Goal: Task Accomplishment & Management: Complete application form

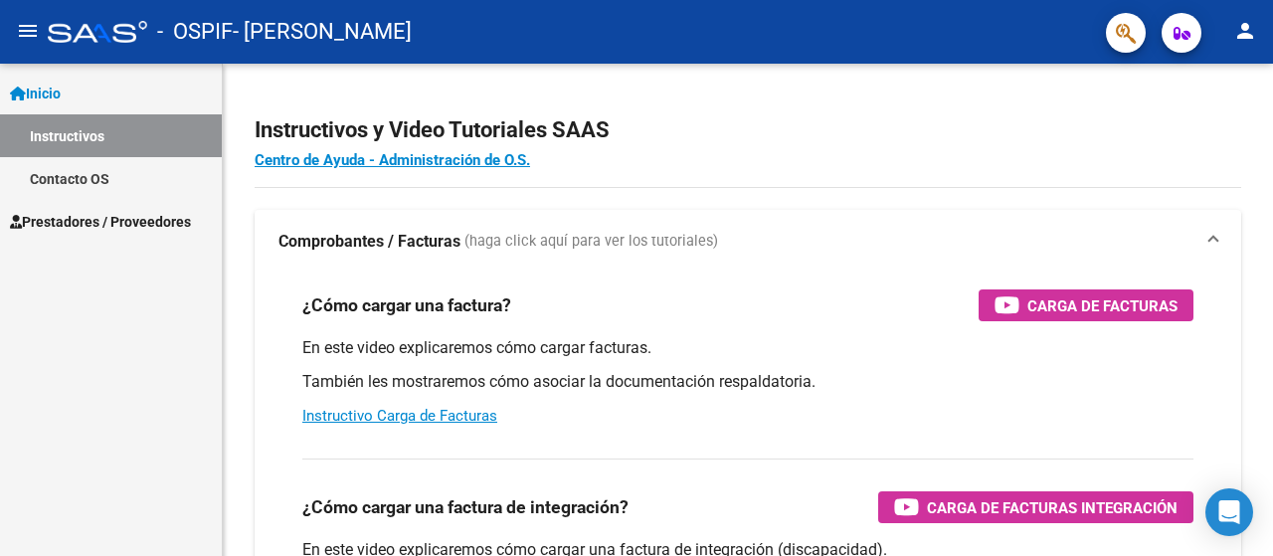
click at [70, 229] on span "Prestadores / Proveedores" at bounding box center [100, 222] width 181 height 22
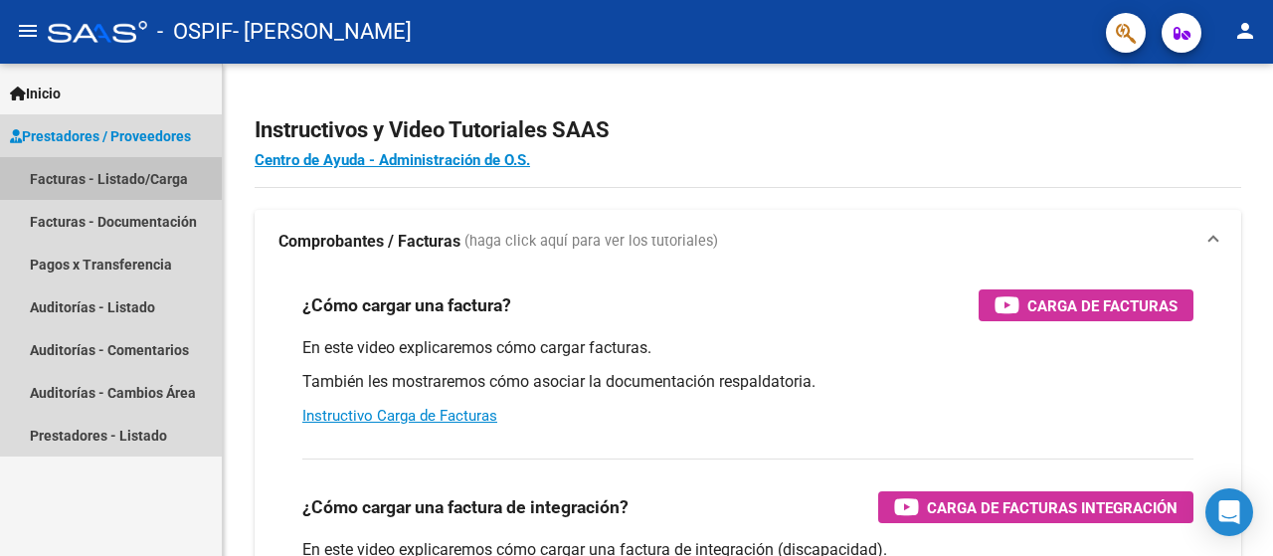
click at [121, 170] on link "Facturas - Listado/Carga" at bounding box center [111, 178] width 222 height 43
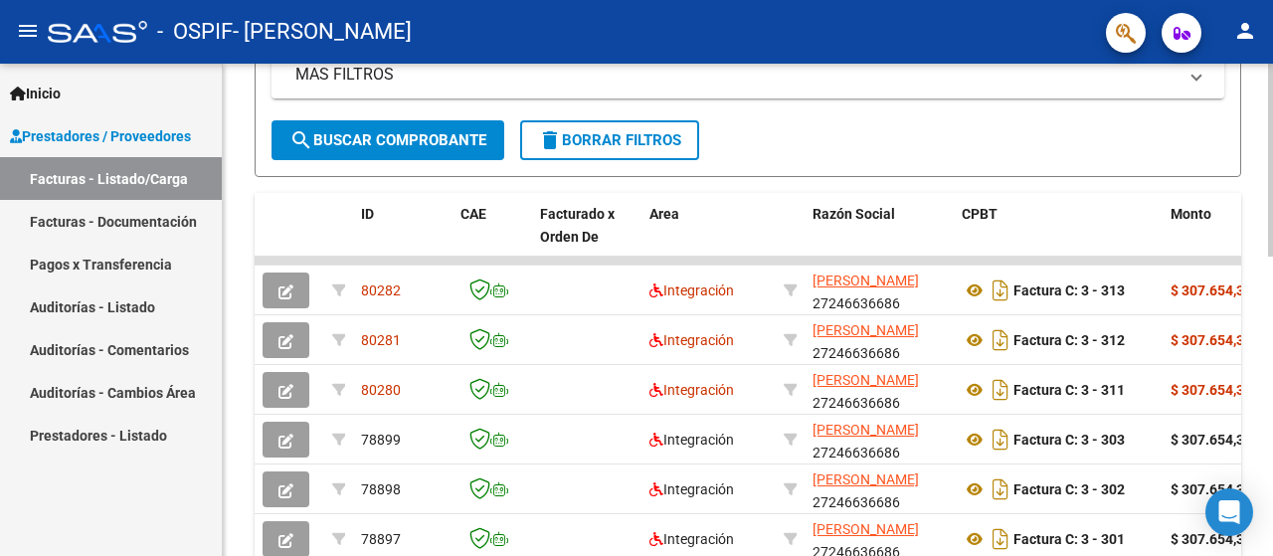
scroll to position [509, 0]
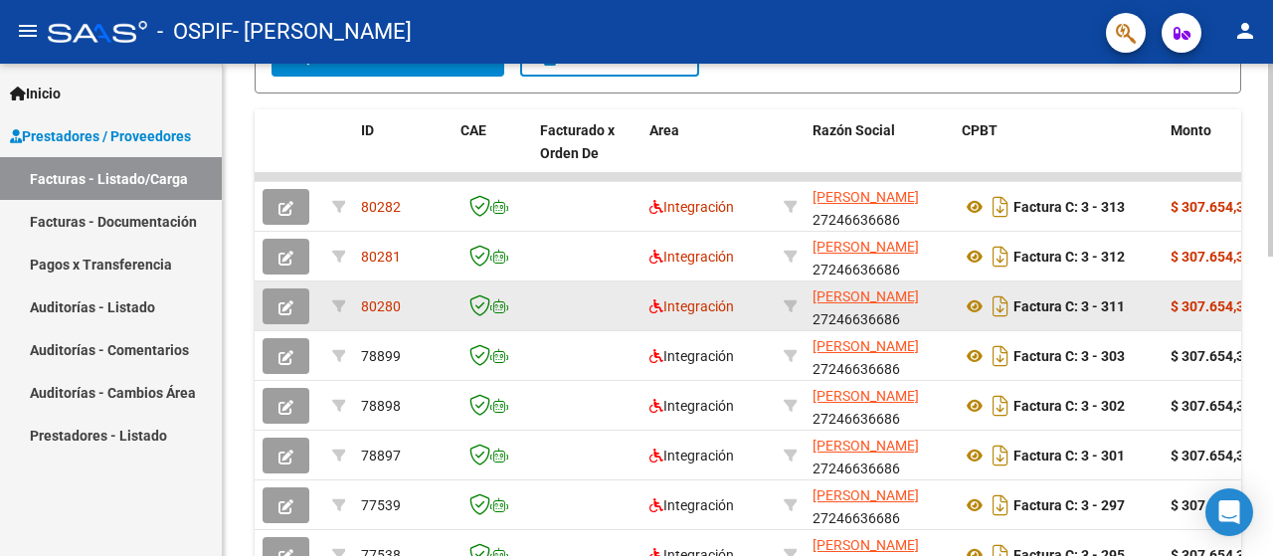
click at [278, 301] on icon "button" at bounding box center [285, 307] width 15 height 15
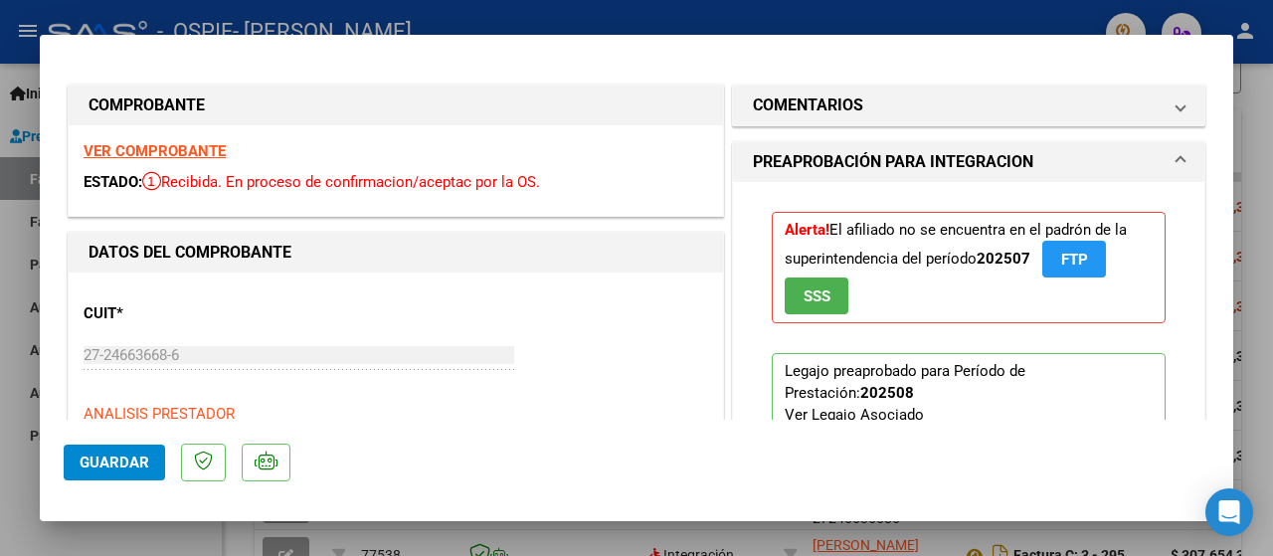
scroll to position [132, 0]
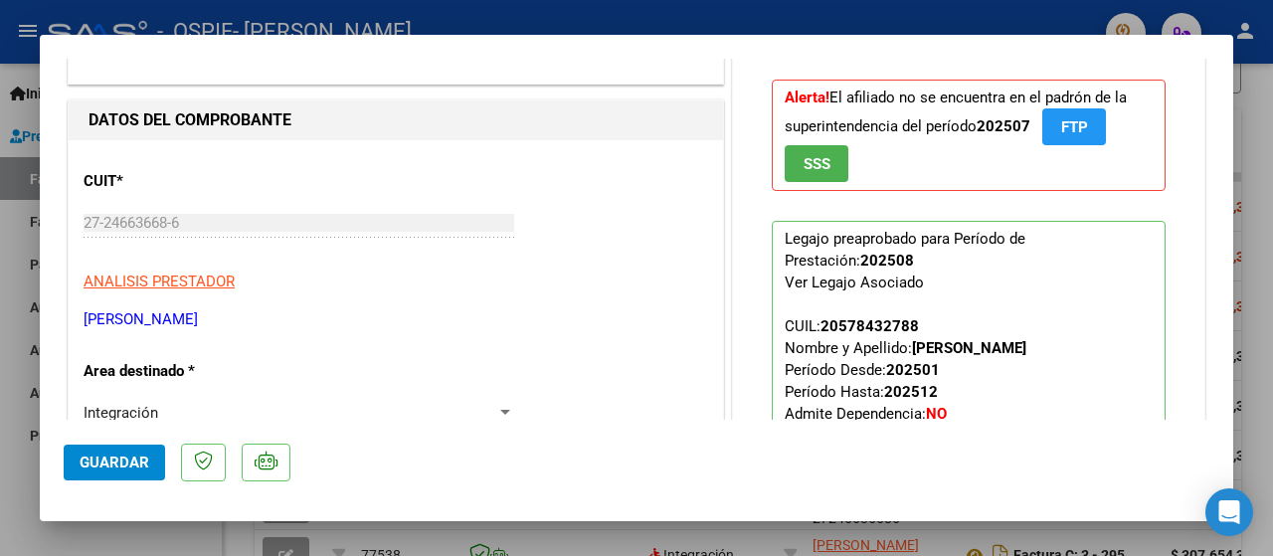
click at [9, 200] on div at bounding box center [636, 278] width 1273 height 556
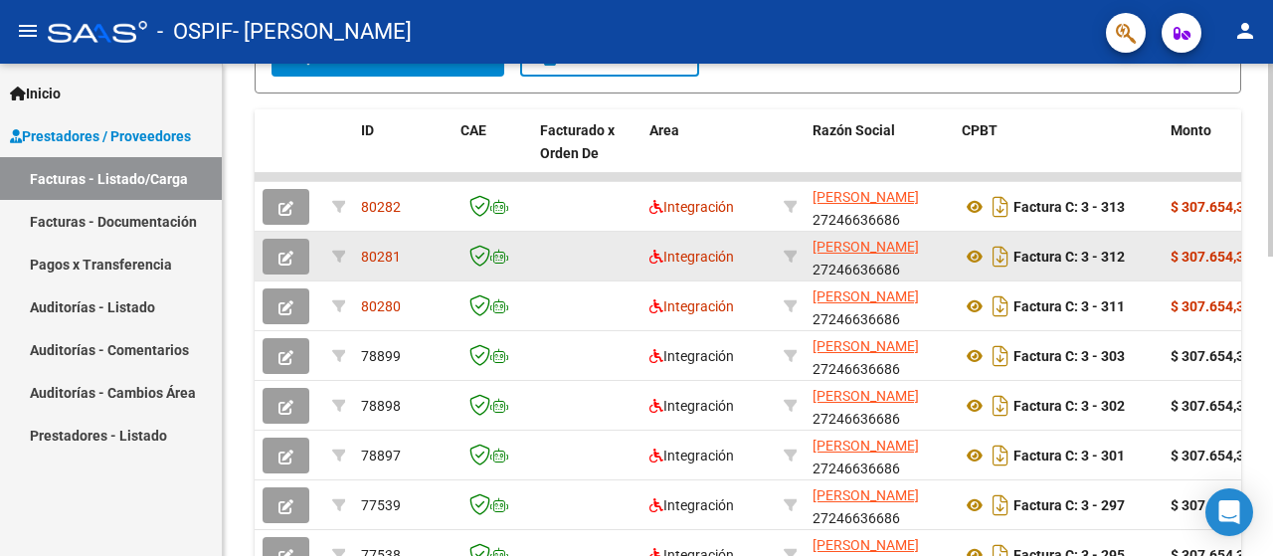
click at [292, 259] on icon "button" at bounding box center [285, 258] width 15 height 15
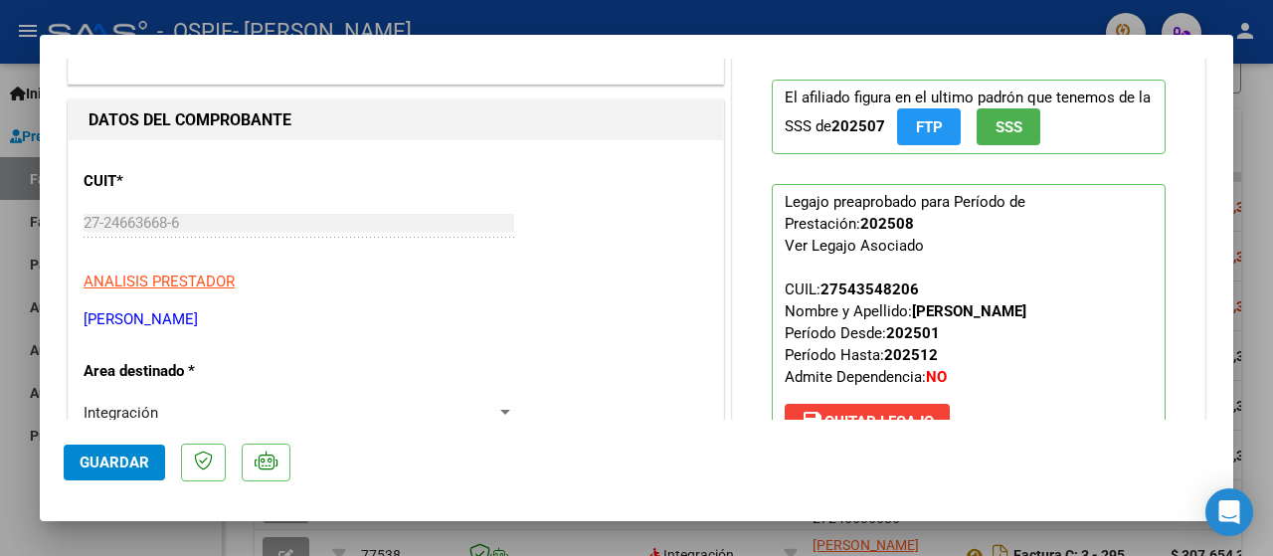
click at [0, 333] on div at bounding box center [636, 278] width 1273 height 556
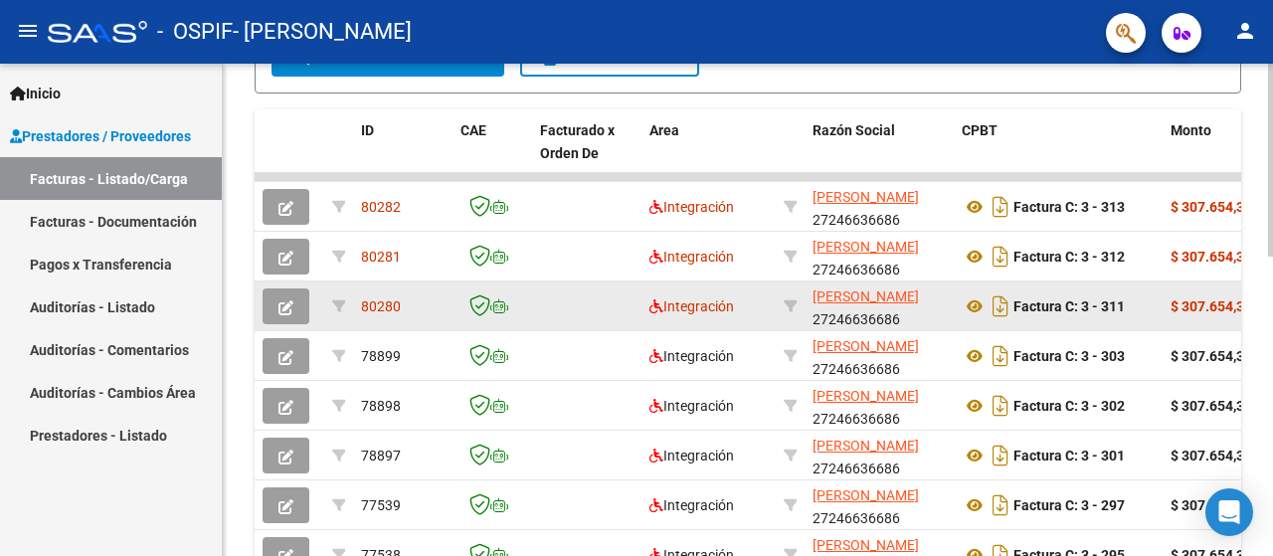
click at [294, 307] on button "button" at bounding box center [286, 306] width 47 height 36
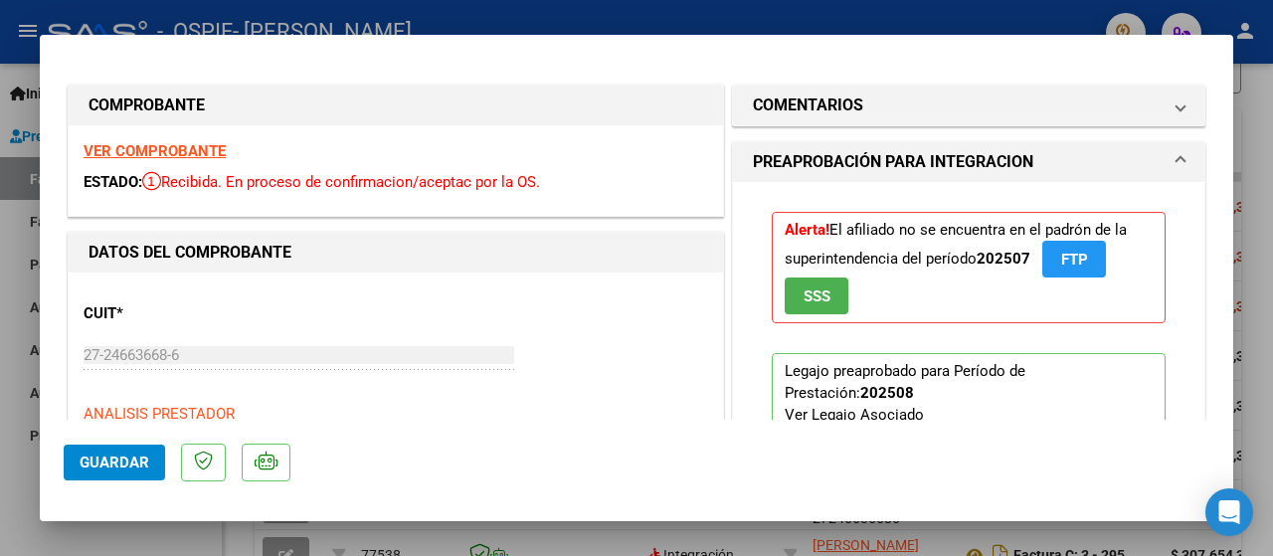
scroll to position [0, 0]
click at [10, 324] on div at bounding box center [636, 278] width 1273 height 556
type input "$ 0,00"
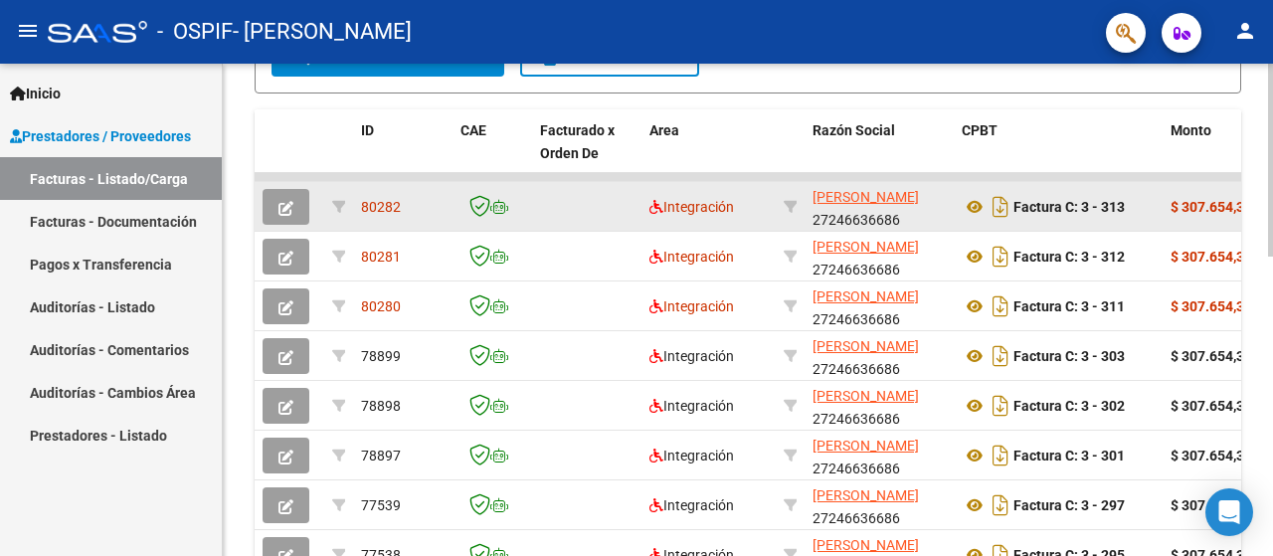
click at [288, 209] on icon "button" at bounding box center [285, 208] width 15 height 15
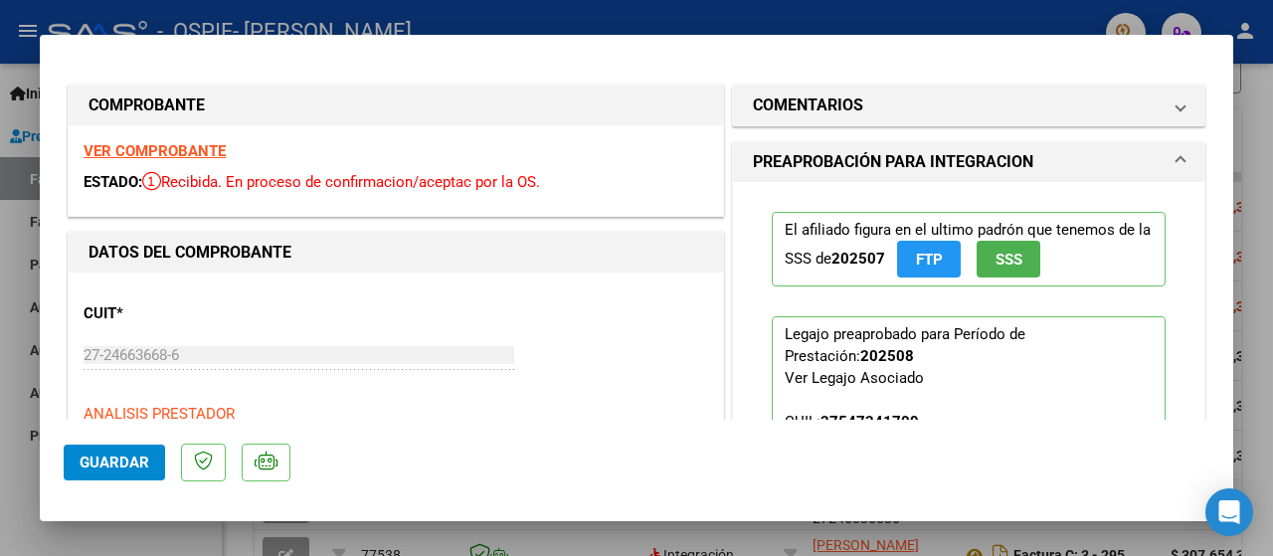
scroll to position [132, 0]
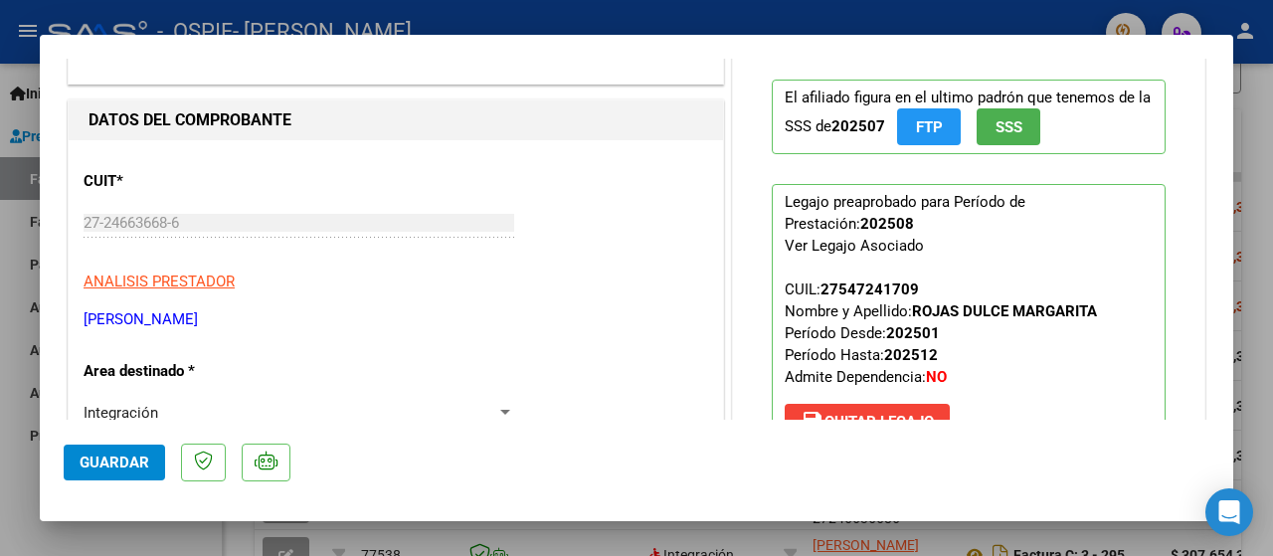
click at [16, 293] on div at bounding box center [636, 278] width 1273 height 556
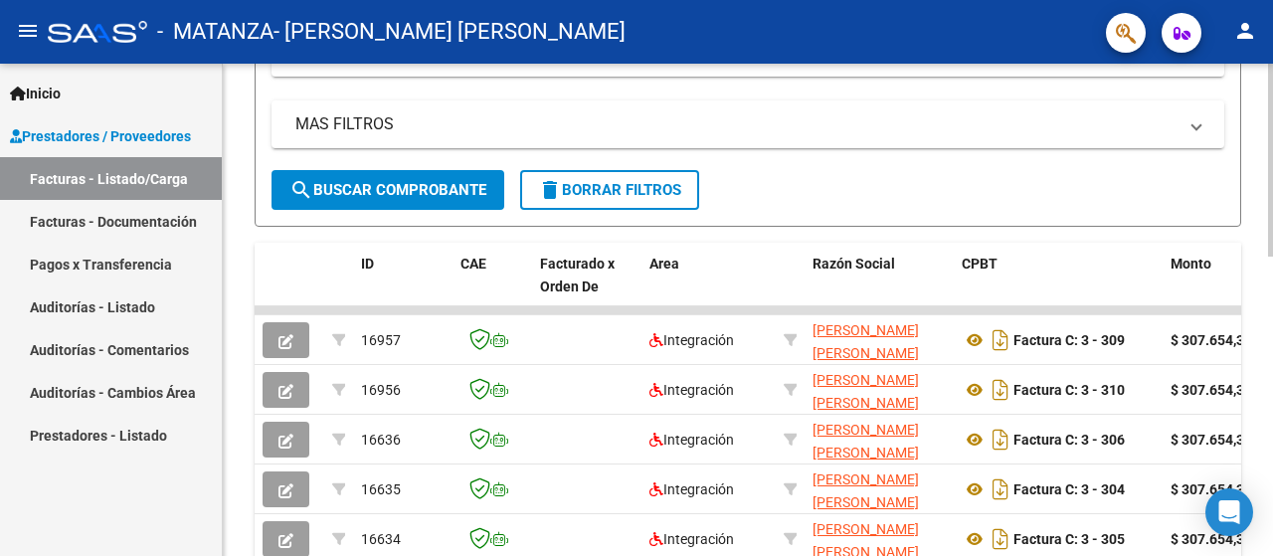
scroll to position [398, 0]
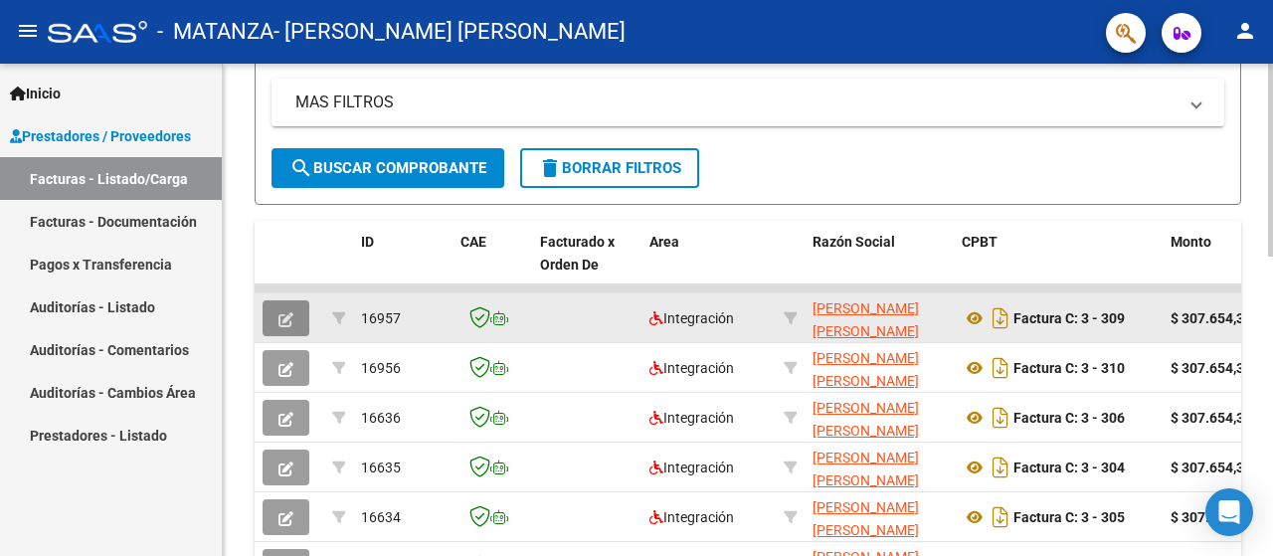
click at [273, 320] on button "button" at bounding box center [286, 318] width 47 height 36
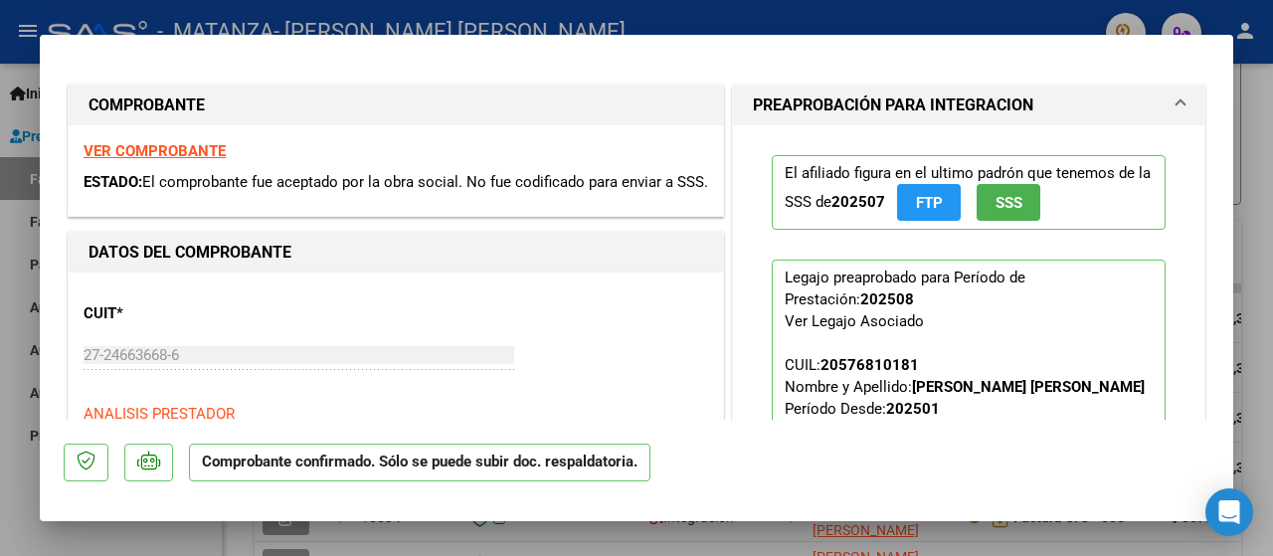
click at [0, 311] on div at bounding box center [636, 278] width 1273 height 556
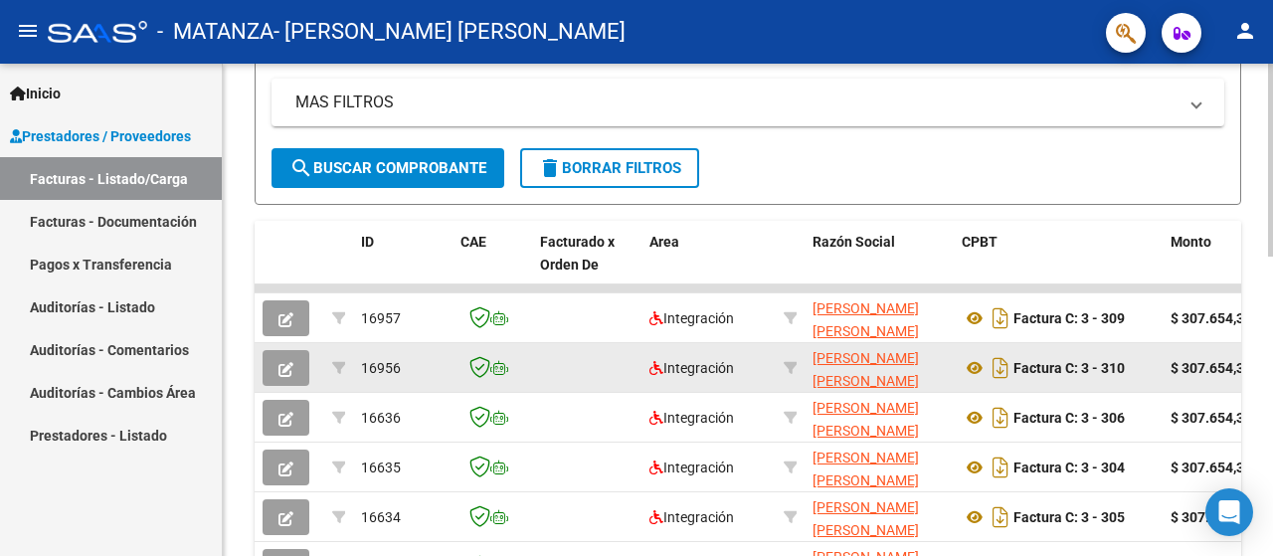
click at [280, 370] on icon "button" at bounding box center [285, 369] width 15 height 15
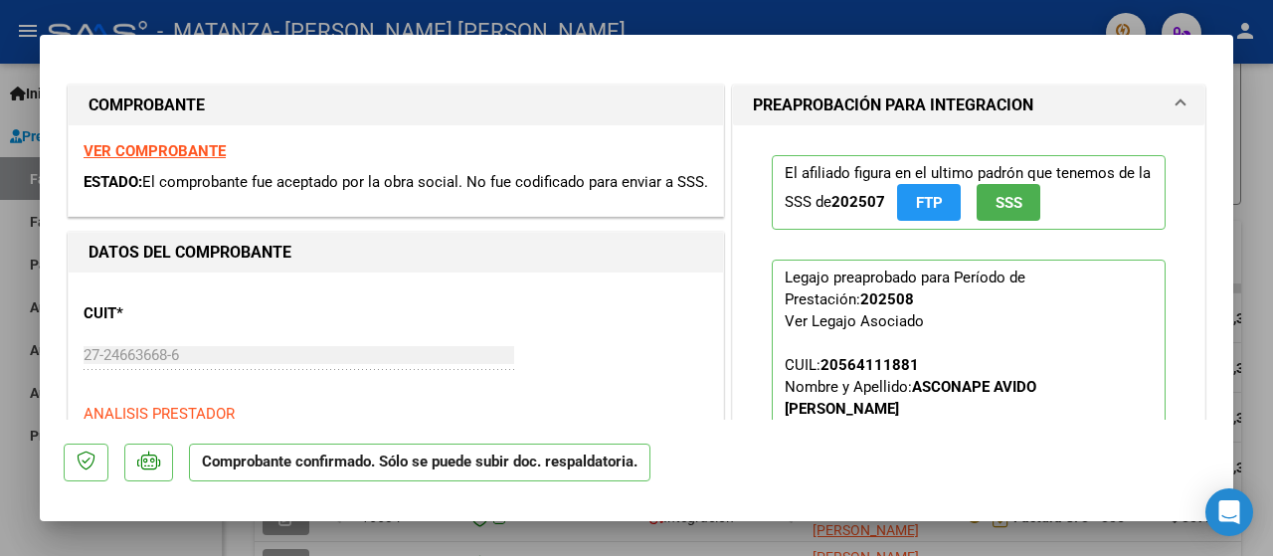
click at [4, 317] on div at bounding box center [636, 278] width 1273 height 556
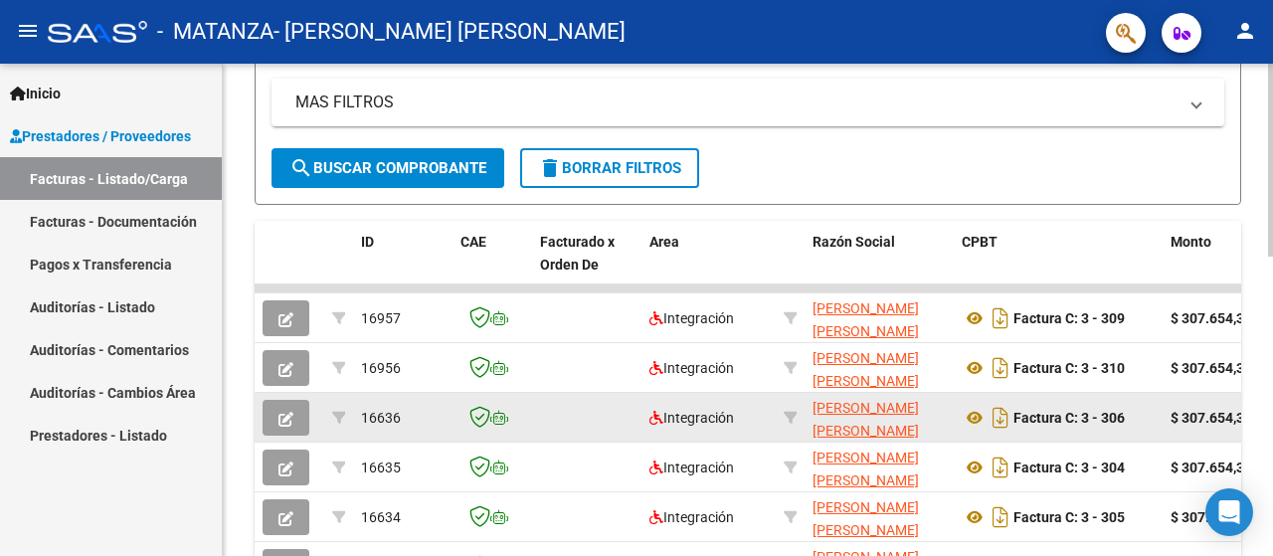
click at [290, 419] on icon "button" at bounding box center [285, 419] width 15 height 15
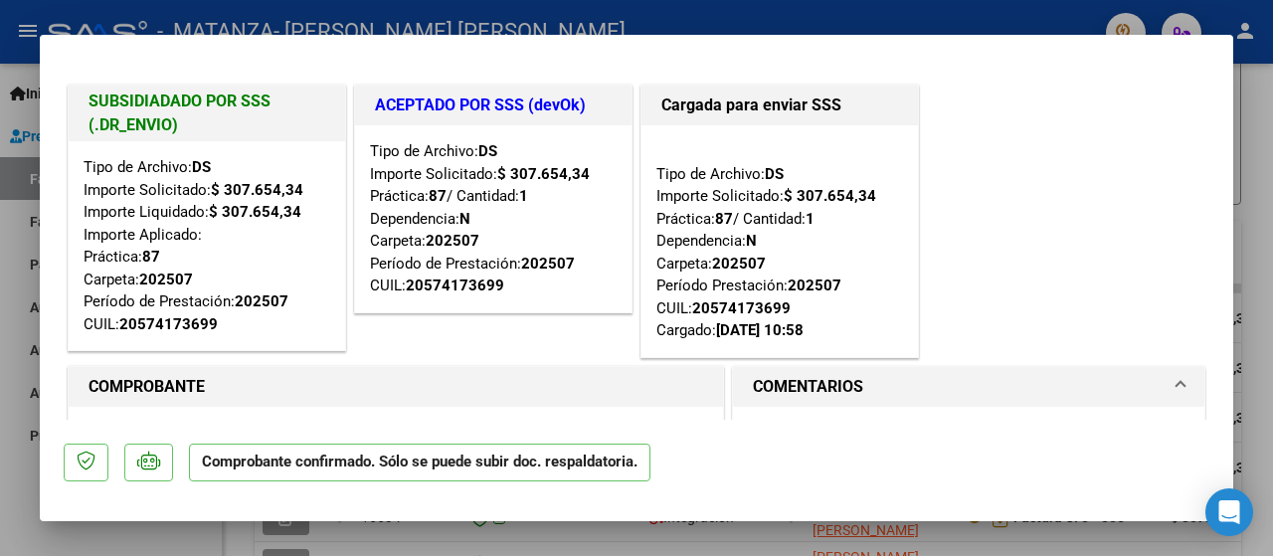
click at [0, 306] on div at bounding box center [636, 278] width 1273 height 556
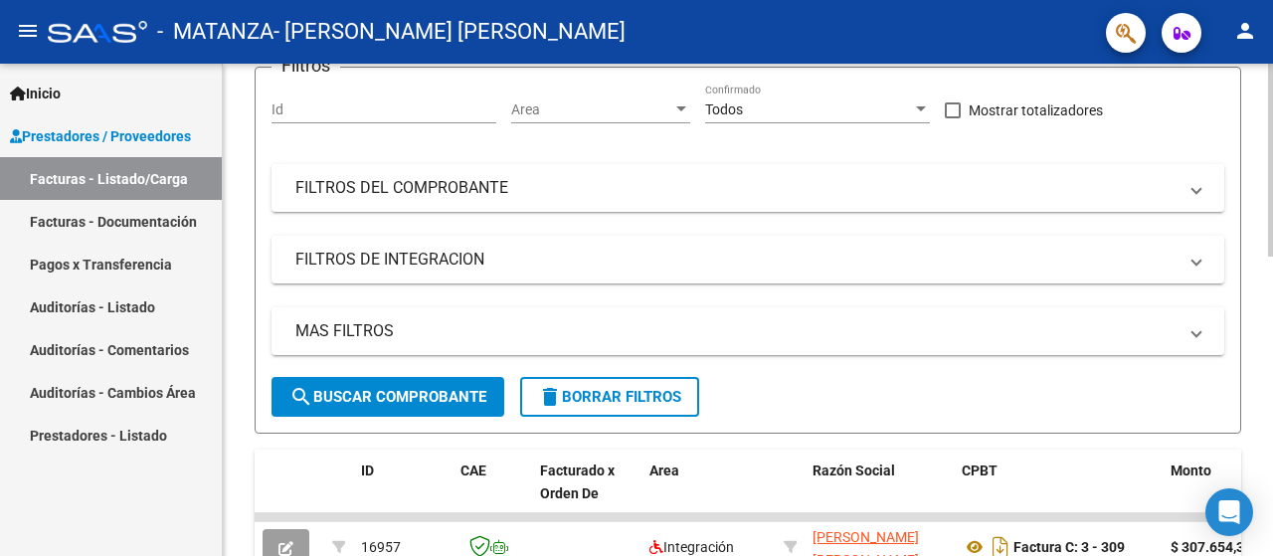
scroll to position [132, 0]
